Goal: Navigation & Orientation: Understand site structure

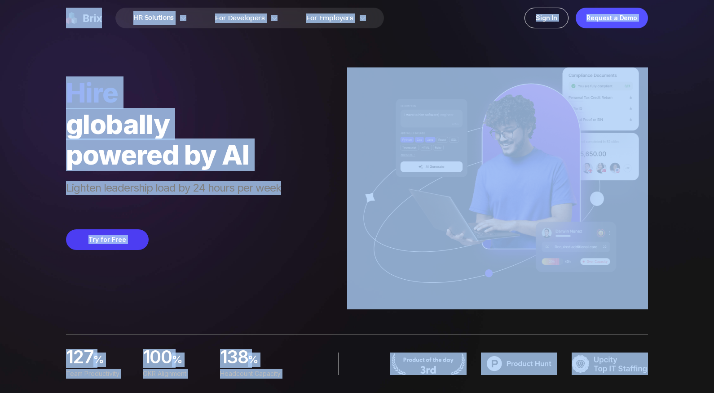
drag, startPoint x: 679, startPoint y: 374, endPoint x: 34, endPoint y: 27, distance: 732.8
click at [34, 27] on div "HR Solutions HR Solutions Recruiter HR Assistant Global Talent Network Onboardi…" at bounding box center [357, 196] width 671 height 393
click at [34, 29] on div "HR Solutions HR Solutions Recruiter HR Assistant Global Talent Network Onboardi…" at bounding box center [357, 18] width 647 height 36
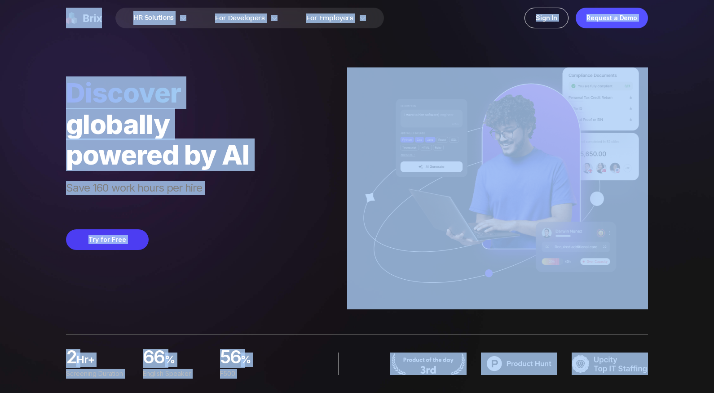
drag, startPoint x: 31, startPoint y: 14, endPoint x: 671, endPoint y: 357, distance: 725.7
click at [671, 357] on div "HR Solutions HR Solutions Recruiter HR Assistant Global Talent Network Onboardi…" at bounding box center [357, 196] width 671 height 393
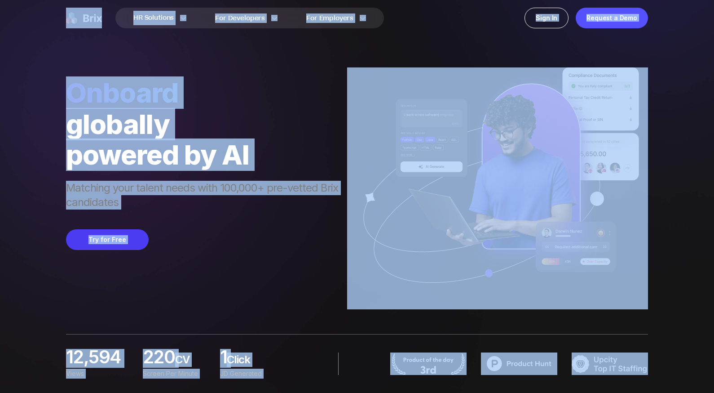
click at [670, 347] on div "HR Solutions HR Solutions Recruiter HR Assistant Global Talent Network Onboardi…" at bounding box center [357, 196] width 671 height 393
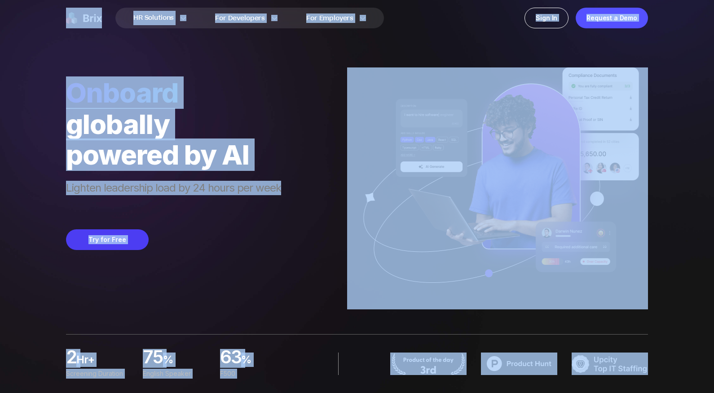
drag, startPoint x: 681, startPoint y: 379, endPoint x: 52, endPoint y: 21, distance: 723.7
click at [52, 21] on div "HR Solutions HR Solutions Recruiter HR Assistant Global Talent Network Onboardi…" at bounding box center [357, 196] width 671 height 393
click at [28, 21] on nav "HR Solutions HR Solutions Recruiter HR Assistant Global Talent Network Onboardi…" at bounding box center [357, 18] width 714 height 36
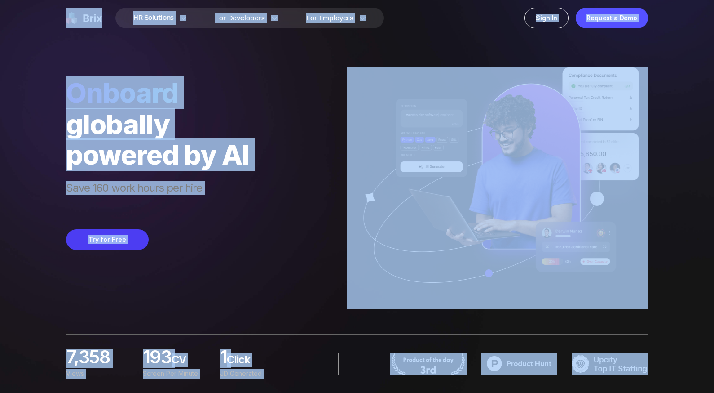
drag, startPoint x: 28, startPoint y: 21, endPoint x: 689, endPoint y: 321, distance: 726.4
click at [689, 321] on div "HR Solutions HR Solutions Recruiter HR Assistant Global Talent Network Onboardi…" at bounding box center [357, 196] width 671 height 393
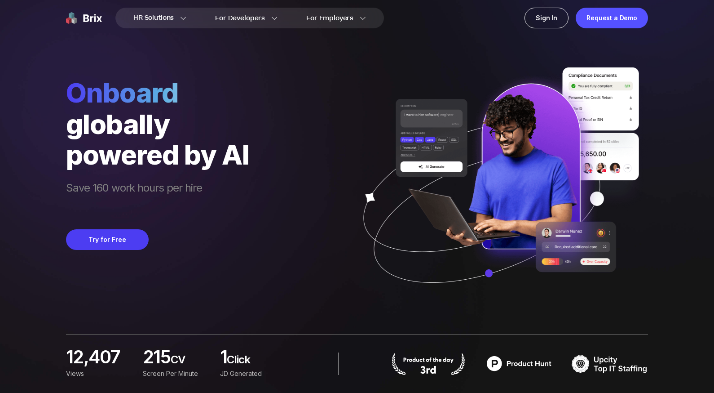
click at [681, 286] on div "HR Solutions HR Solutions Recruiter HR Assistant Global Talent Network Onboardi…" at bounding box center [357, 196] width 671 height 393
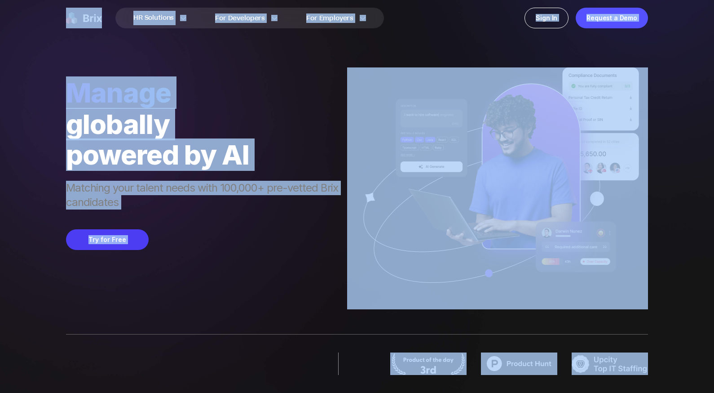
drag, startPoint x: 659, startPoint y: 381, endPoint x: 43, endPoint y: 29, distance: 709.5
click at [44, 31] on div "HR Solutions HR Solutions Recruiter HR Assistant Global Talent Network Onboardi…" at bounding box center [357, 196] width 671 height 393
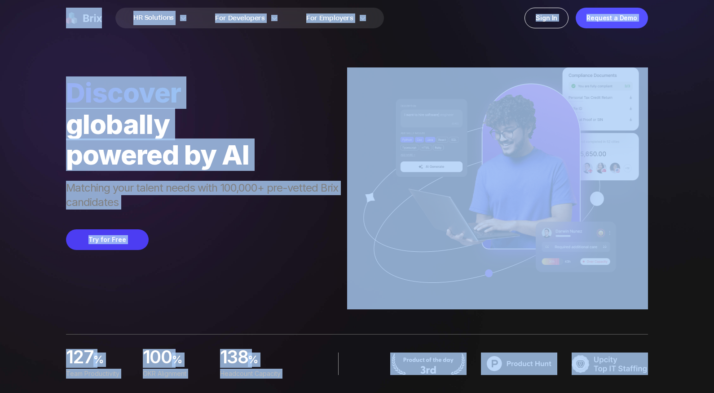
click at [139, 302] on div "Discover globally powered by AI Matching your talent needs with 100,000+ pre-ve…" at bounding box center [206, 192] width 281 height 233
drag, startPoint x: 680, startPoint y: 373, endPoint x: 38, endPoint y: 18, distance: 734.3
click at [39, 18] on div "HR Solutions HR Solutions Recruiter HR Assistant Global Talent Network Onboardi…" at bounding box center [357, 196] width 671 height 393
click at [30, 22] on nav "HR Solutions HR Solutions Recruiter HR Assistant Global Talent Network Onboardi…" at bounding box center [357, 18] width 714 height 36
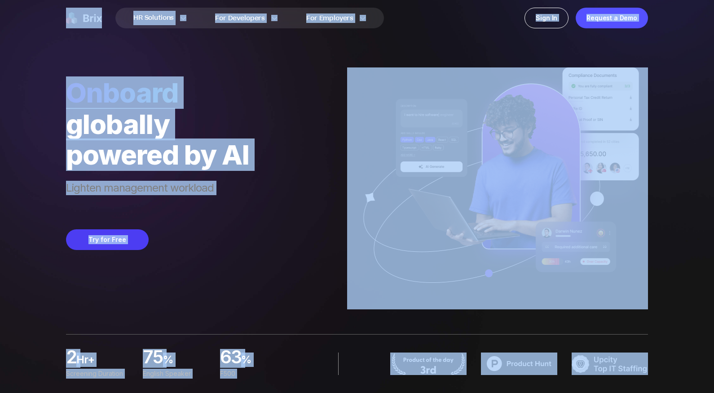
drag, startPoint x: 35, startPoint y: 10, endPoint x: 689, endPoint y: 367, distance: 744.8
click at [689, 367] on div "HR Solutions HR Solutions Recruiter HR Assistant Global Talent Network Onboardi…" at bounding box center [357, 196] width 671 height 393
click at [682, 369] on div "HR Solutions HR Solutions Recruiter HR Assistant Global Talent Network Onboardi…" at bounding box center [357, 196] width 671 height 393
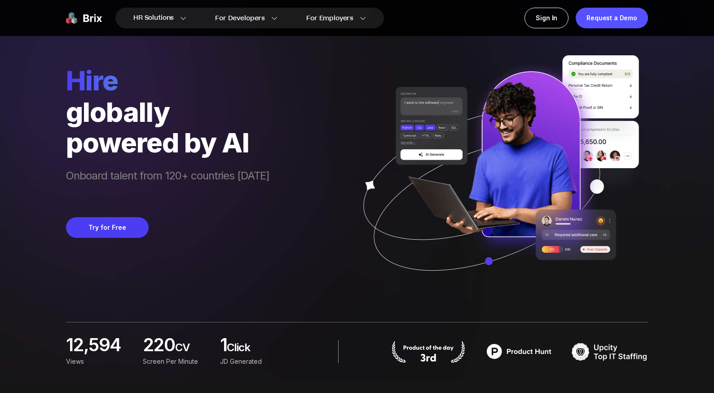
scroll to position [13, 0]
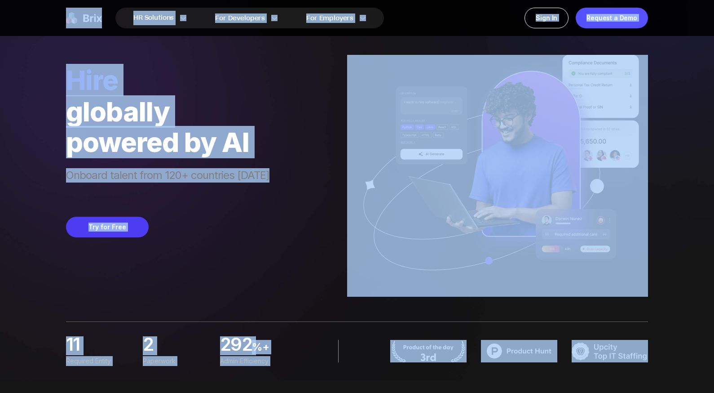
drag, startPoint x: 686, startPoint y: 370, endPoint x: 35, endPoint y: 18, distance: 739.9
click at [35, 18] on div "HR Solutions HR Solutions Recruiter HR Assistant Global Talent Network Onboardi…" at bounding box center [357, 183] width 671 height 393
click at [33, 15] on nav "HR Solutions HR Solutions Recruiter HR Assistant Global Talent Network Onboardi…" at bounding box center [357, 18] width 714 height 36
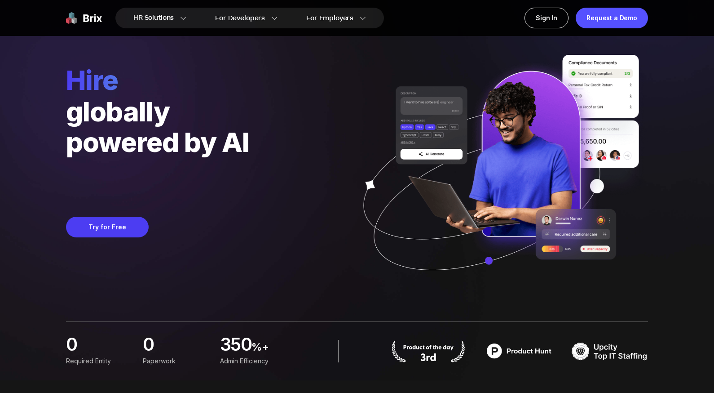
scroll to position [0, 0]
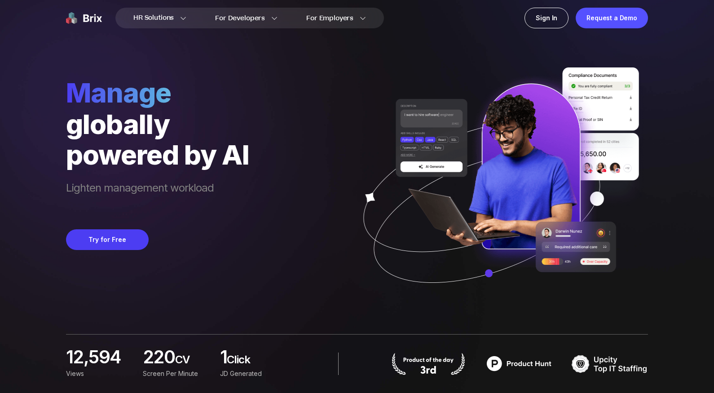
drag, startPoint x: 35, startPoint y: 54, endPoint x: 306, endPoint y: 253, distance: 336.0
click at [306, 253] on div "HR Solutions HR Solutions Recruiter HR Assistant Global Talent Network Onboardi…" at bounding box center [357, 196] width 671 height 393
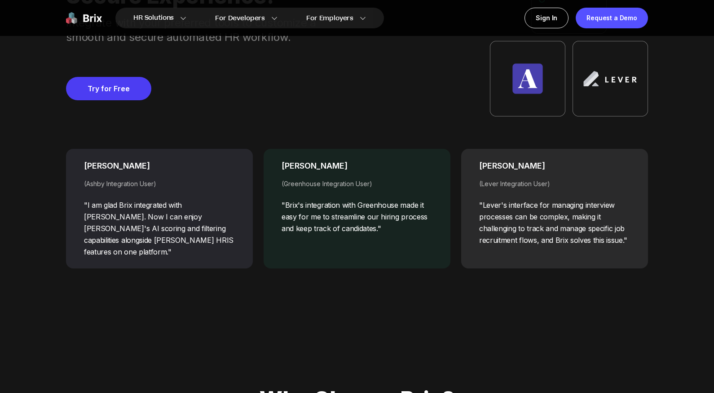
scroll to position [3658, 0]
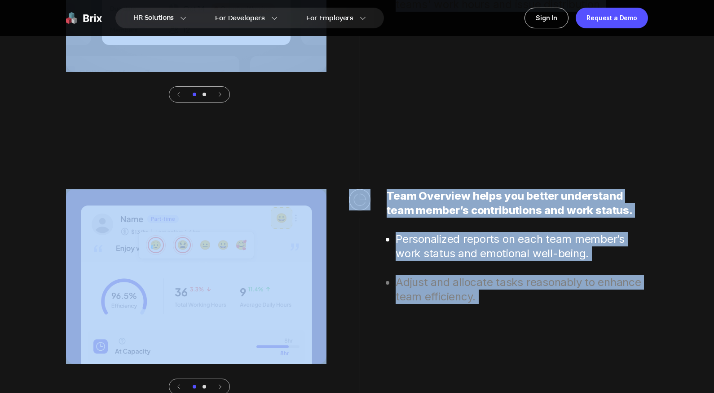
drag, startPoint x: 579, startPoint y: 344, endPoint x: 4, endPoint y: -14, distance: 677.4
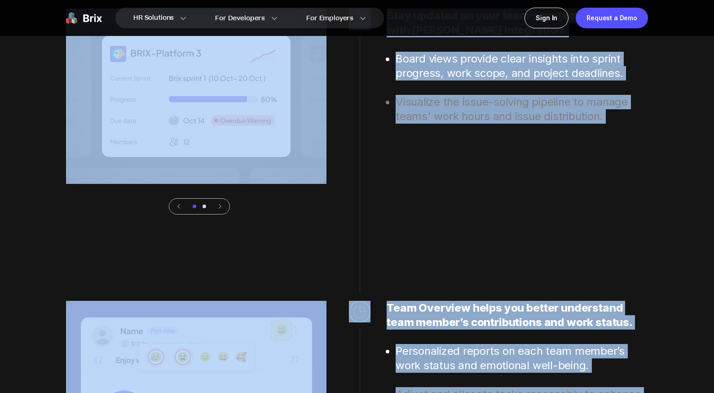
click at [594, 175] on div "Stay updated on your team's project progress with [PERSON_NAME] Integration. Bo…" at bounding box center [518, 112] width 262 height 206
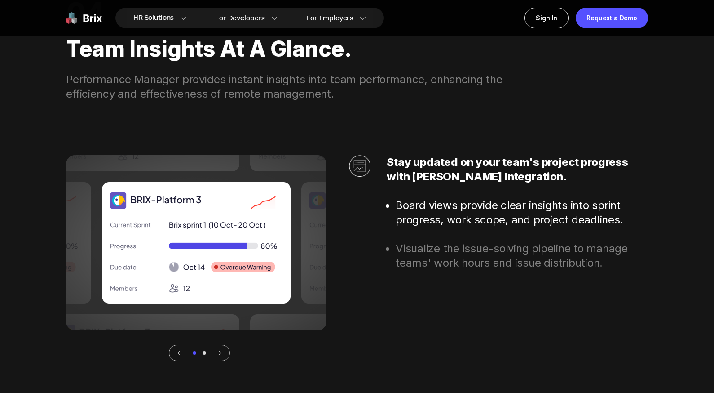
scroll to position [2460, 0]
